Goal: Task Accomplishment & Management: Use online tool/utility

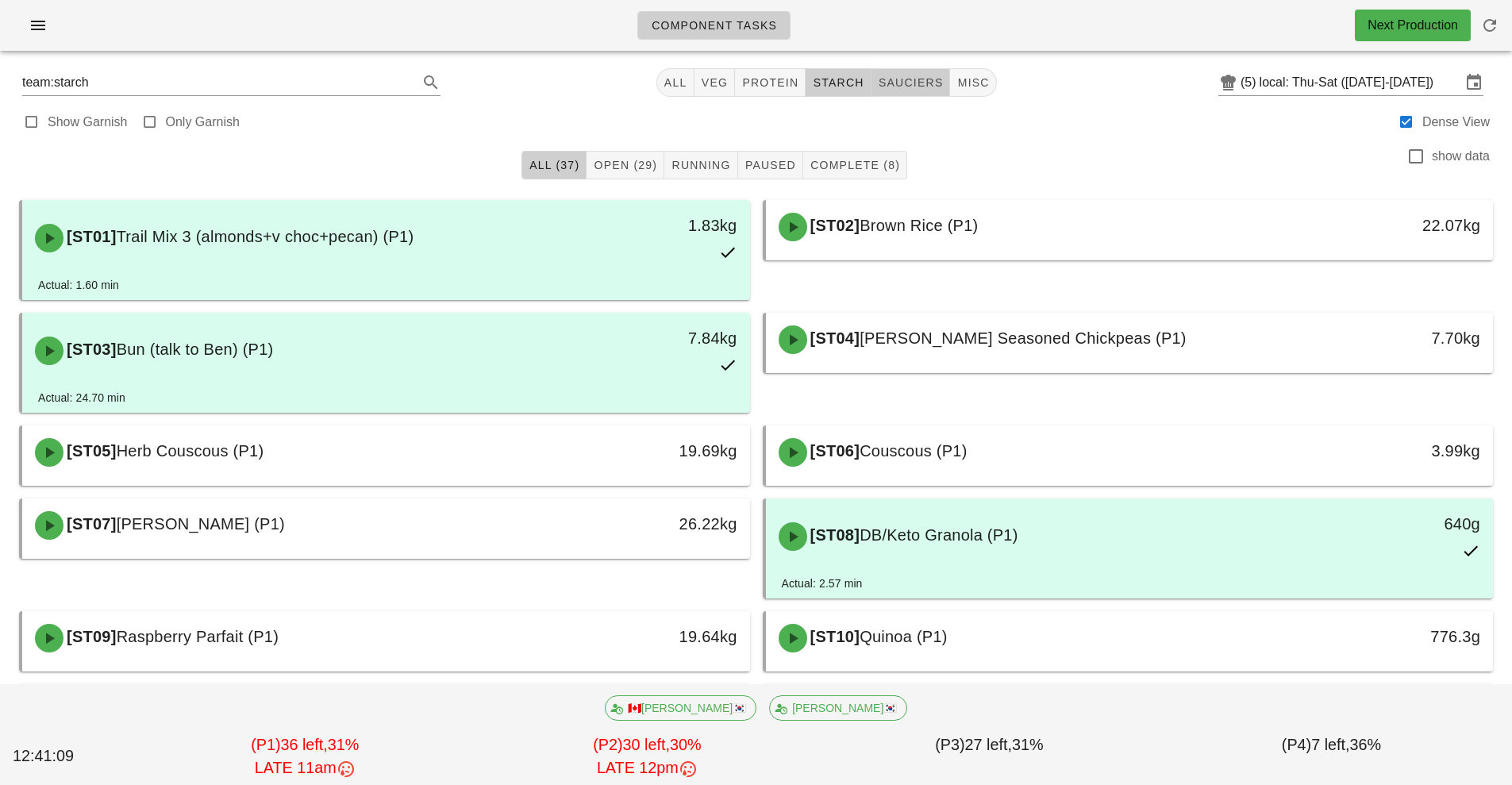
click at [903, 79] on span "sauciers" at bounding box center [910, 82] width 66 height 13
type input "team:sauciers"
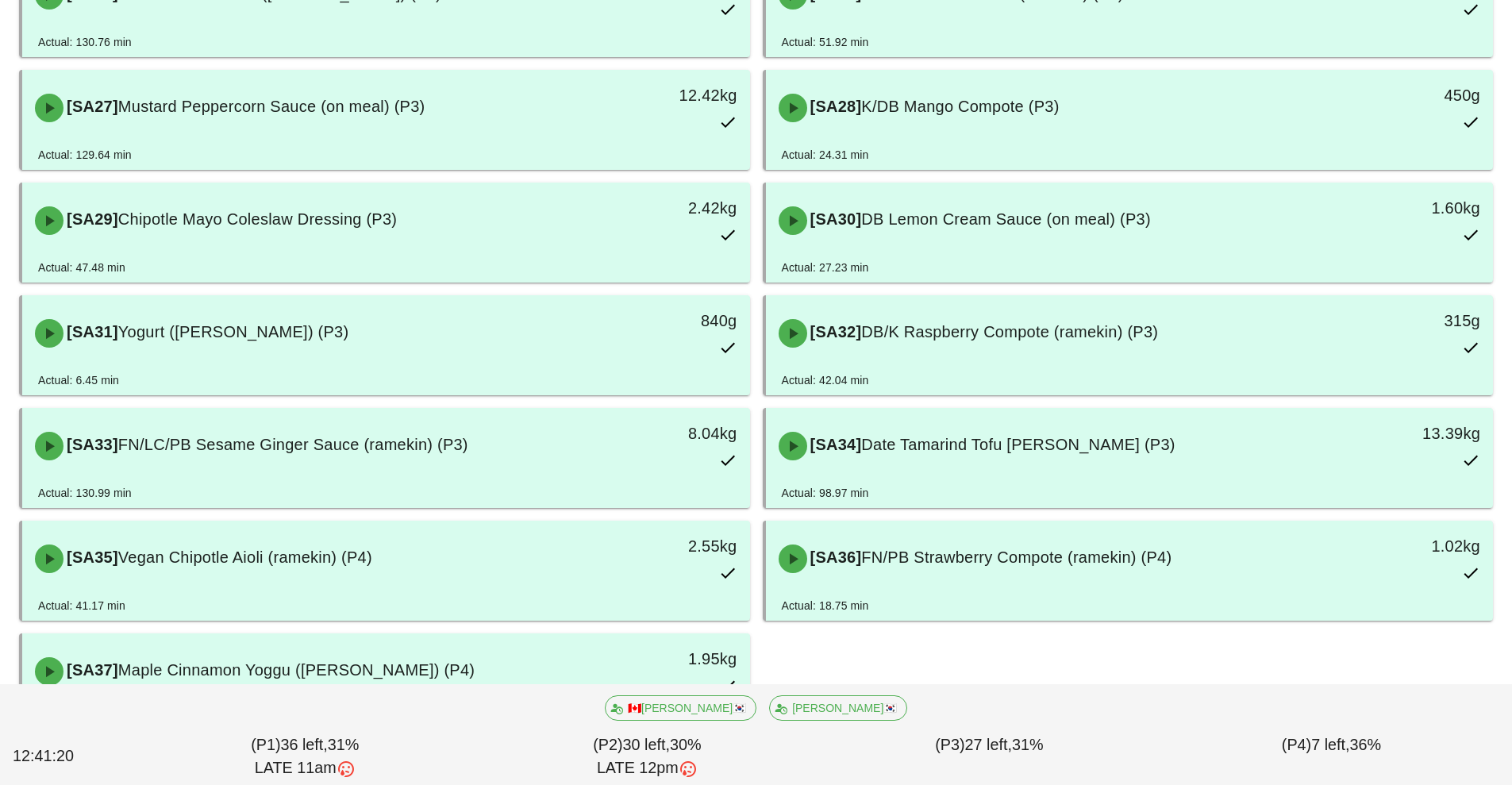
scroll to position [1659, 0]
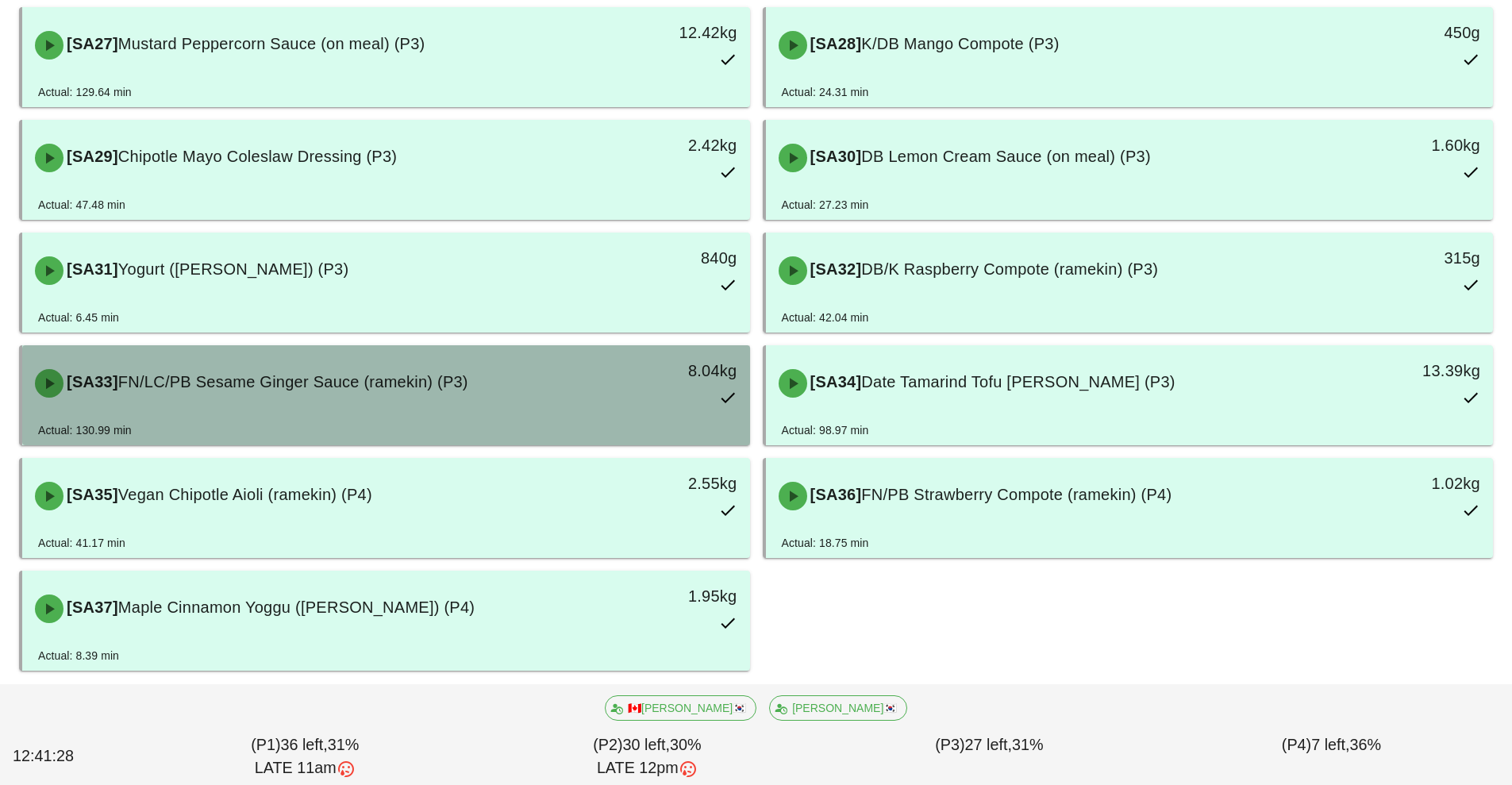
click at [253, 408] on div "[SA33] FN/LC/PB Sesame Ginger Sauce (ramekin) (P3) 8.04kg" at bounding box center [386, 383] width 722 height 70
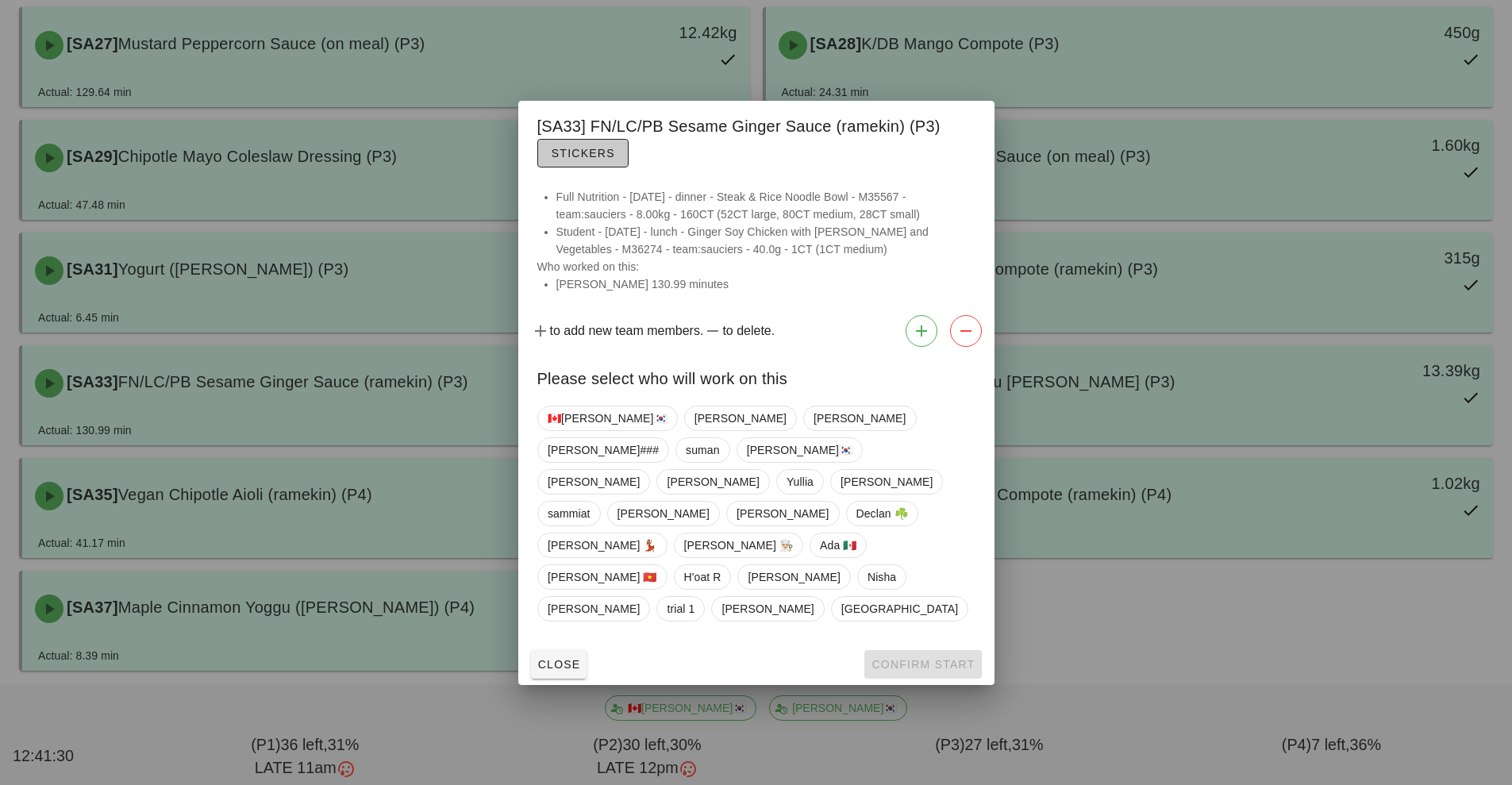
click at [573, 160] on span "Stickers" at bounding box center [583, 154] width 64 height 13
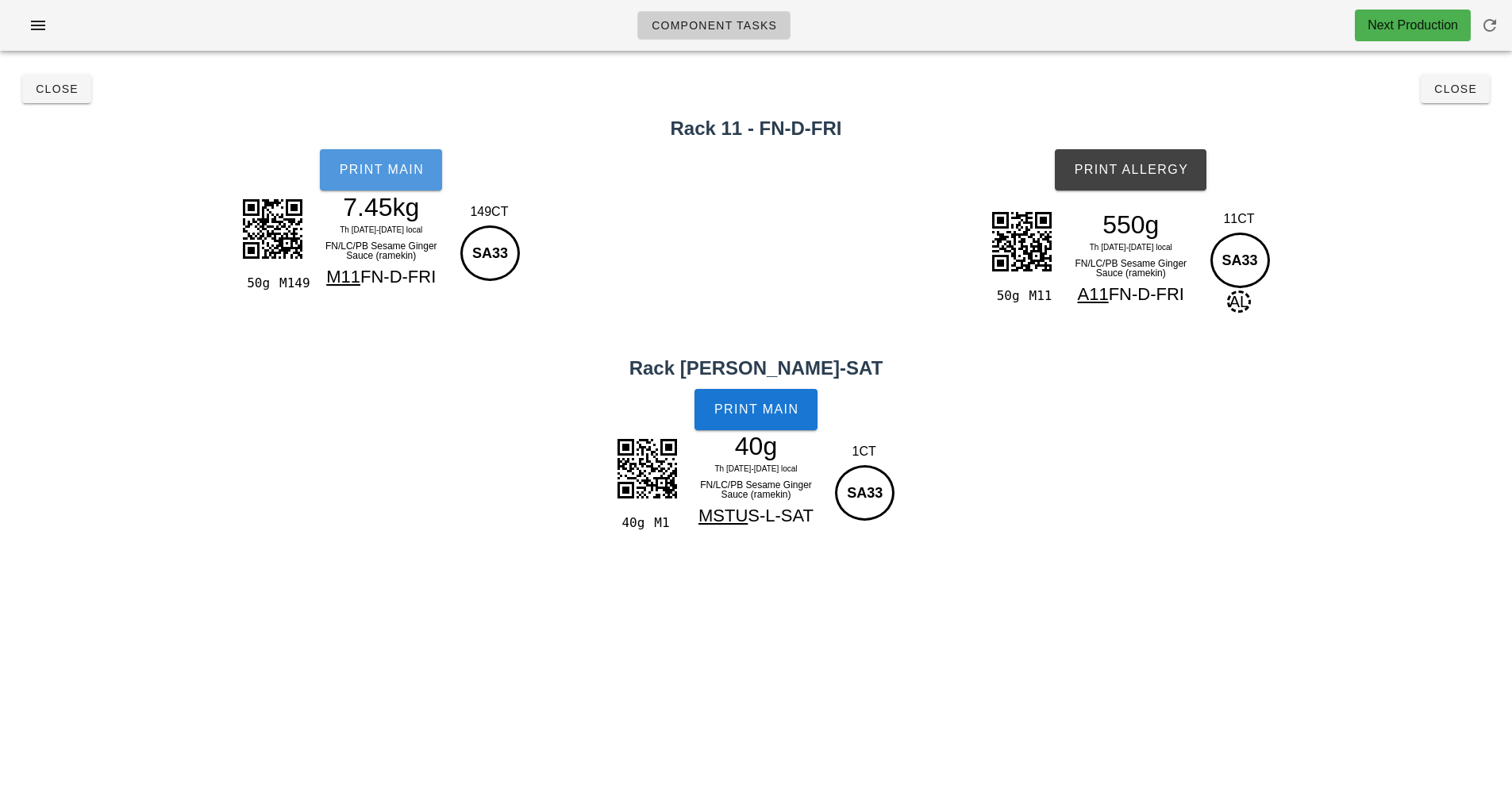
click at [366, 169] on span "Print Main" at bounding box center [380, 170] width 86 height 14
